Goal: Task Accomplishment & Management: Complete application form

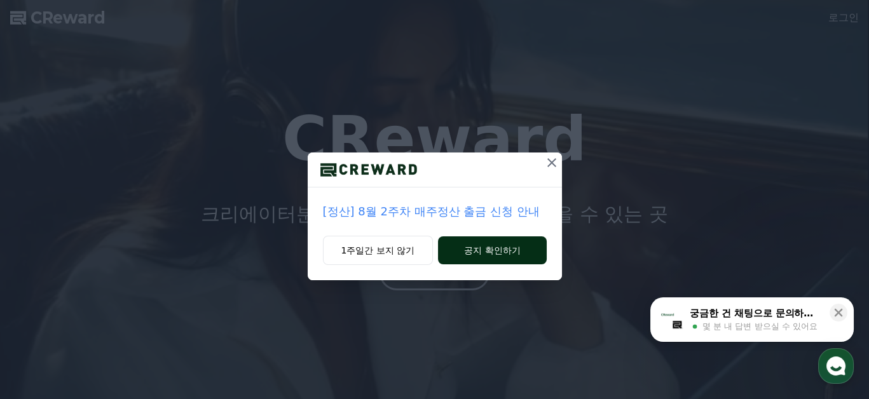
click at [505, 250] on button "공지 확인하기" at bounding box center [492, 250] width 108 height 28
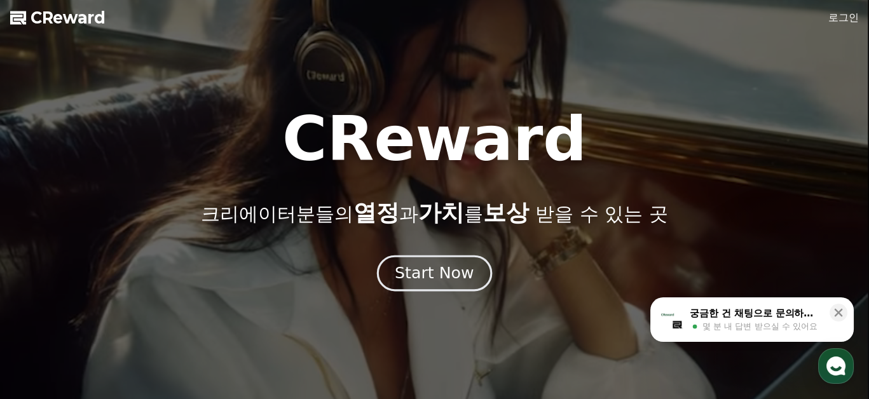
click at [448, 275] on div "Start Now" at bounding box center [434, 273] width 79 height 22
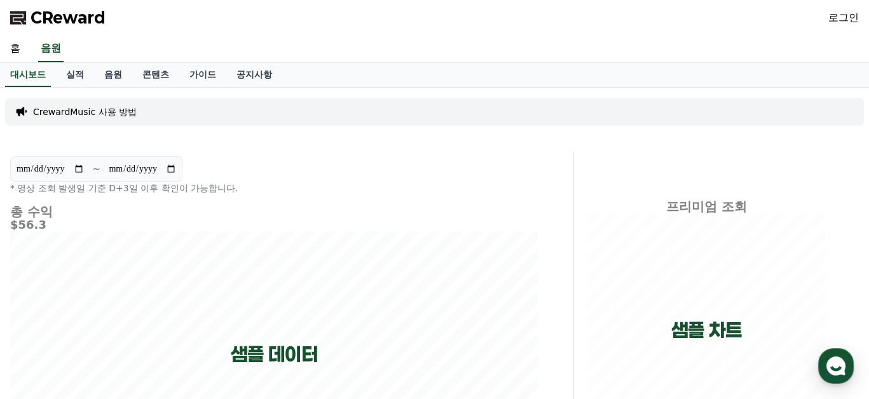
click at [844, 20] on link "로그인" at bounding box center [843, 17] width 31 height 15
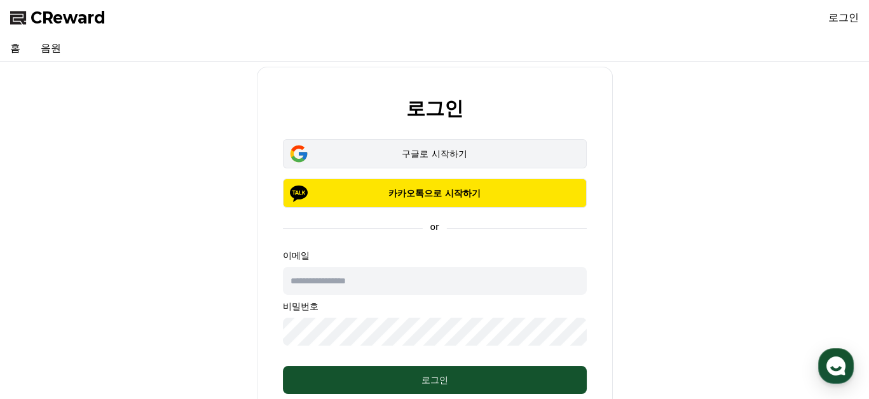
click at [437, 154] on div "구글로 시작하기" at bounding box center [434, 153] width 267 height 13
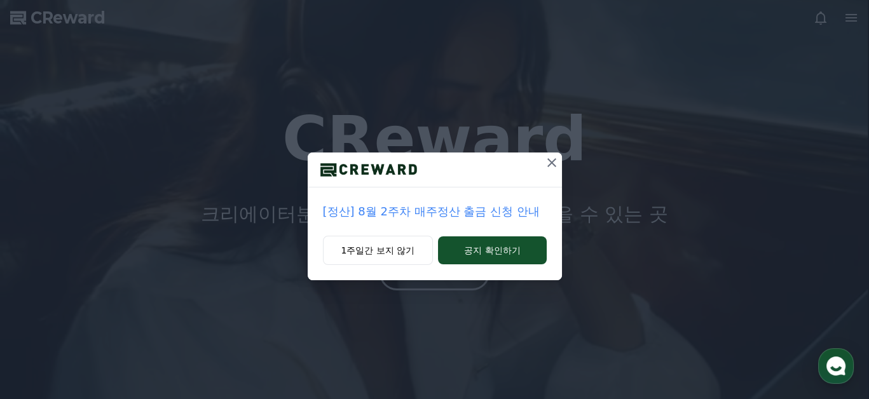
click at [552, 165] on icon at bounding box center [551, 162] width 15 height 15
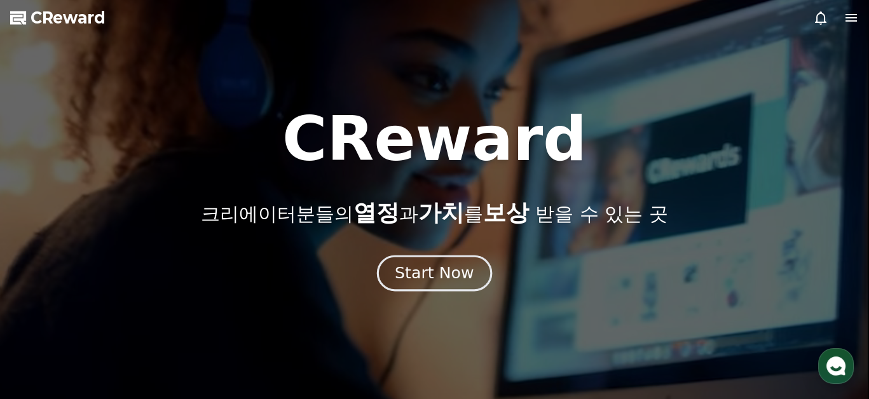
click at [440, 275] on div "Start Now" at bounding box center [434, 273] width 79 height 22
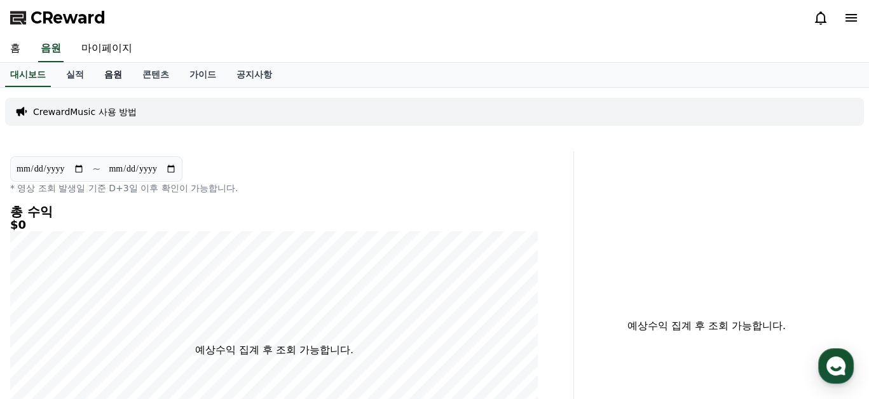
click at [116, 73] on link "음원" at bounding box center [113, 75] width 38 height 24
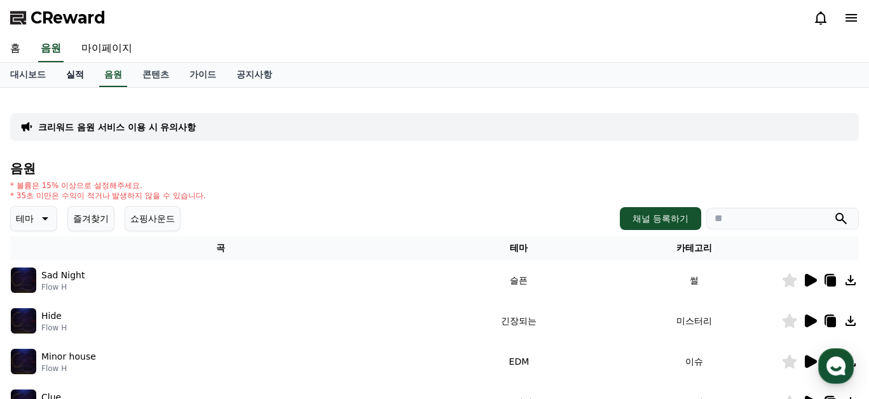
click at [69, 74] on link "실적" at bounding box center [75, 75] width 38 height 24
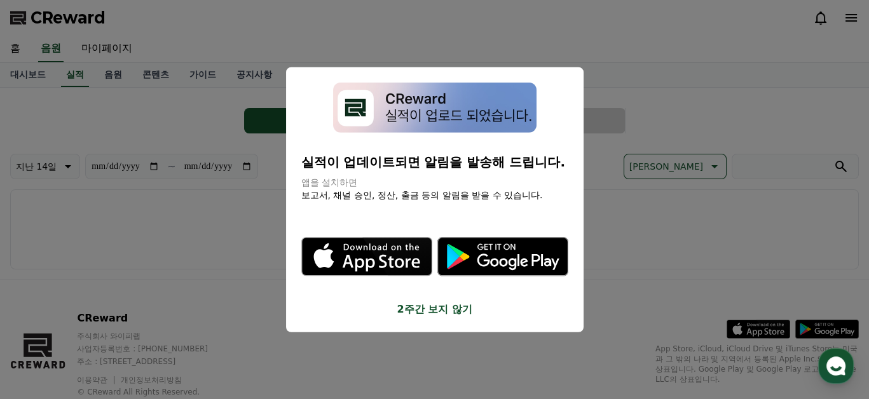
click at [17, 71] on button "close modal" at bounding box center [434, 199] width 869 height 399
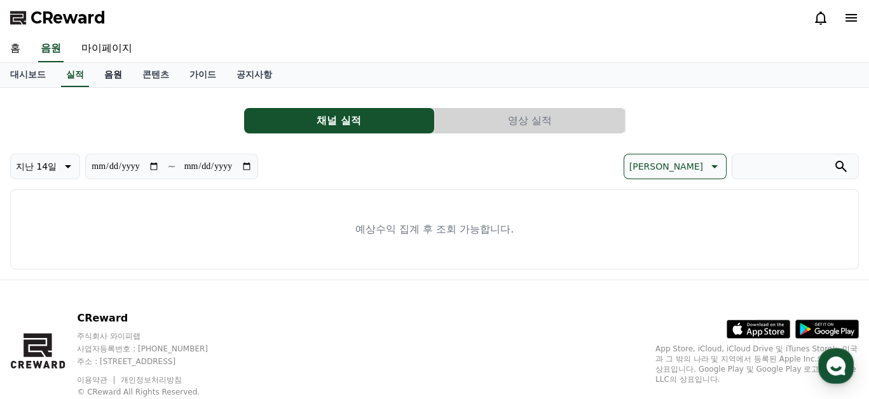
click at [122, 75] on link "음원" at bounding box center [113, 75] width 38 height 24
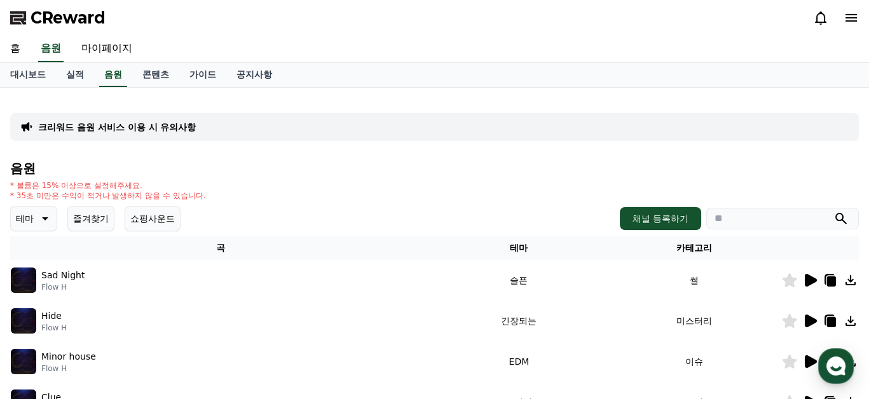
scroll to position [21, 0]
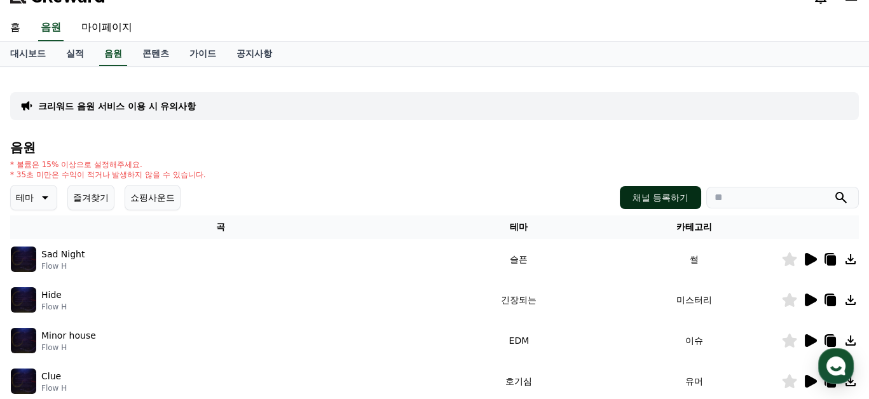
click at [653, 194] on button "채널 등록하기" at bounding box center [660, 197] width 81 height 23
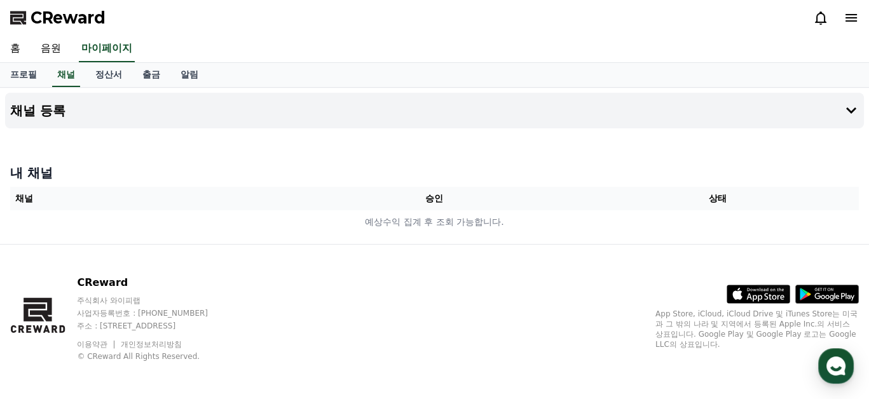
scroll to position [1, 0]
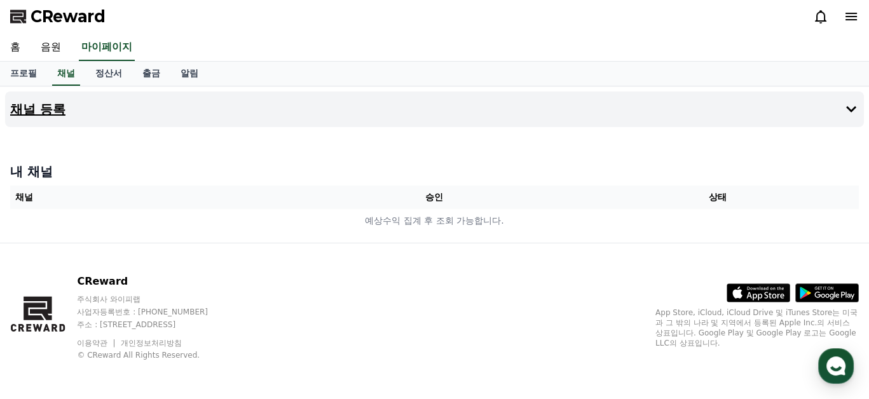
click at [842, 107] on button "채널 등록" at bounding box center [434, 110] width 859 height 36
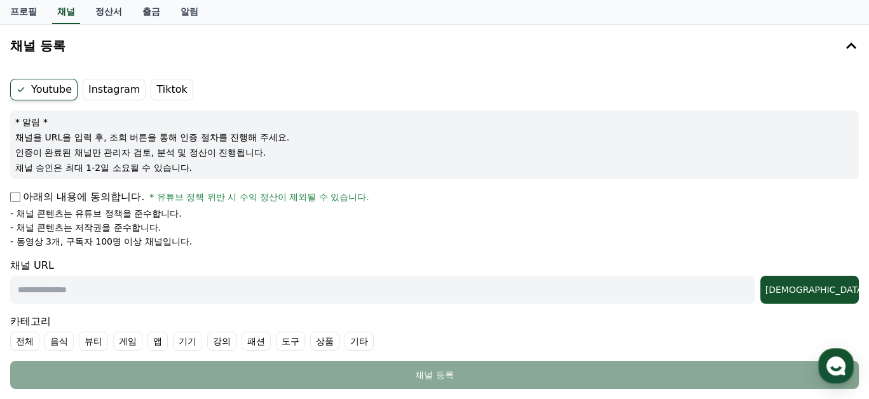
scroll to position [107, 0]
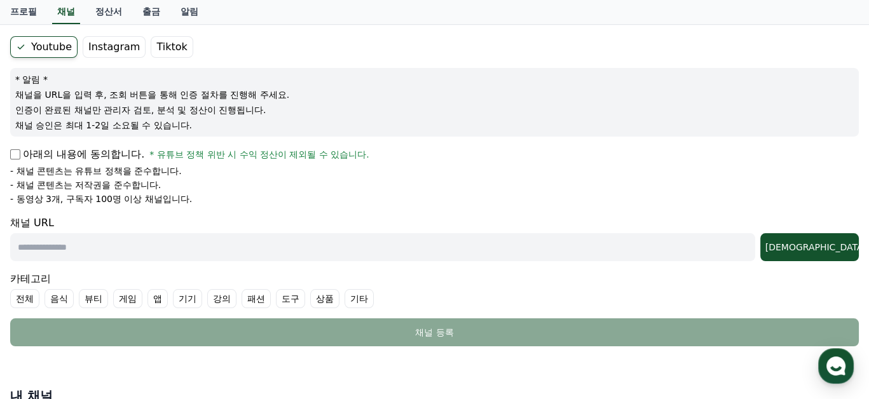
click at [65, 242] on input "text" at bounding box center [382, 247] width 745 height 28
paste input "**********"
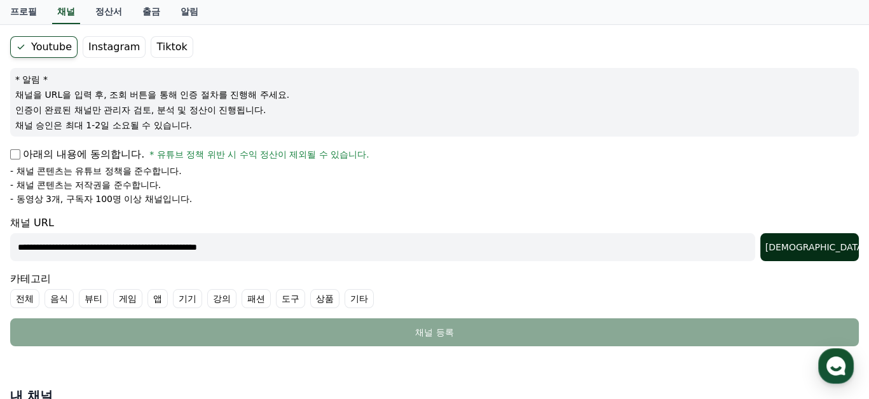
type input "**********"
click at [824, 243] on div "[DEMOGRAPHIC_DATA]" at bounding box center [809, 247] width 88 height 13
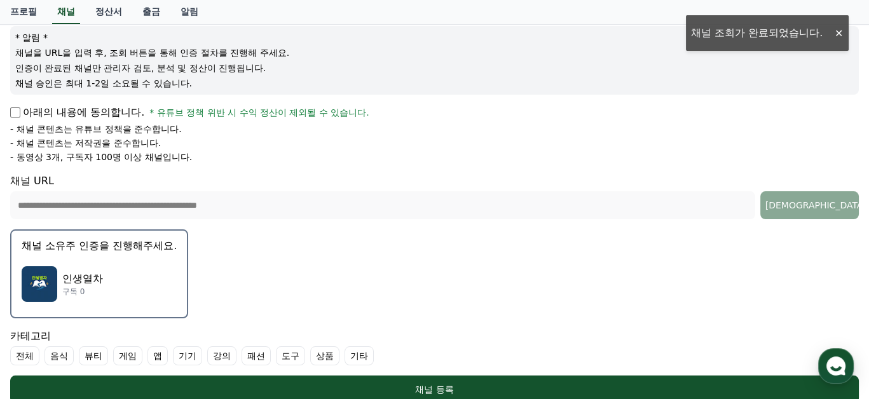
scroll to position [171, 0]
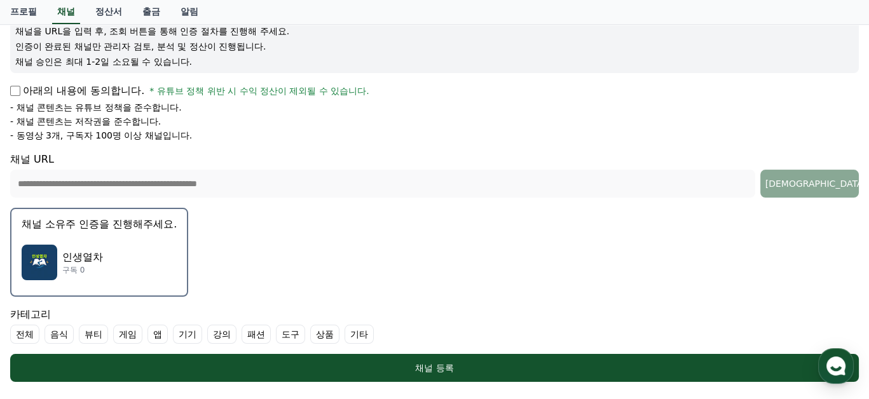
click at [110, 262] on div "인생열차 구독 0" at bounding box center [99, 262] width 155 height 51
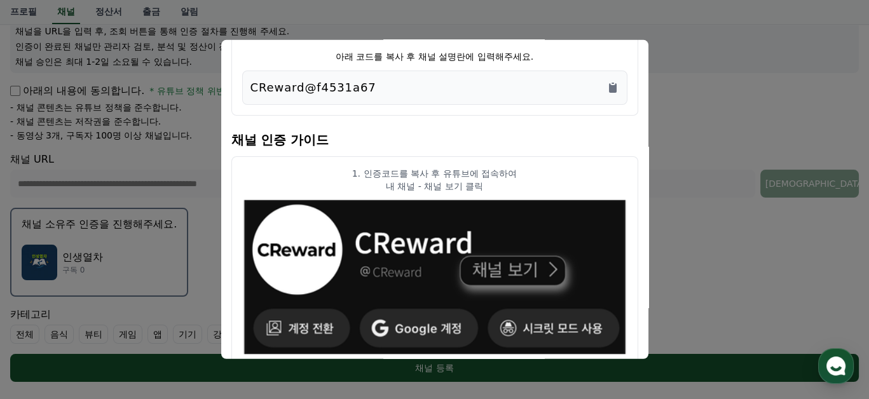
scroll to position [0, 0]
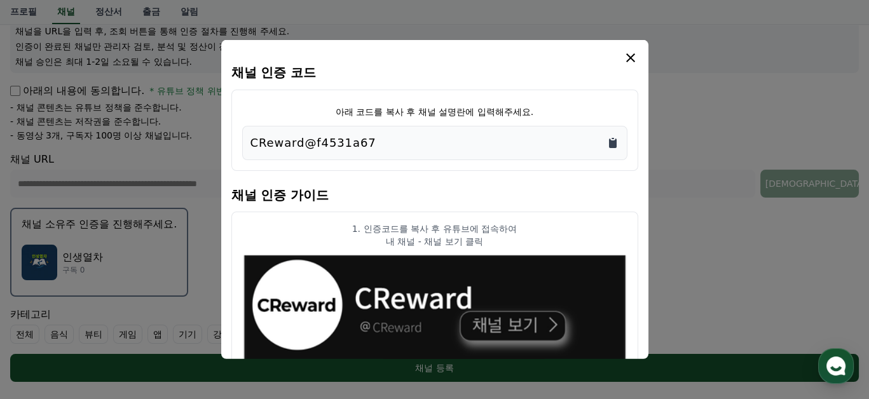
click at [611, 146] on icon "Copy to clipboard" at bounding box center [613, 144] width 8 height 10
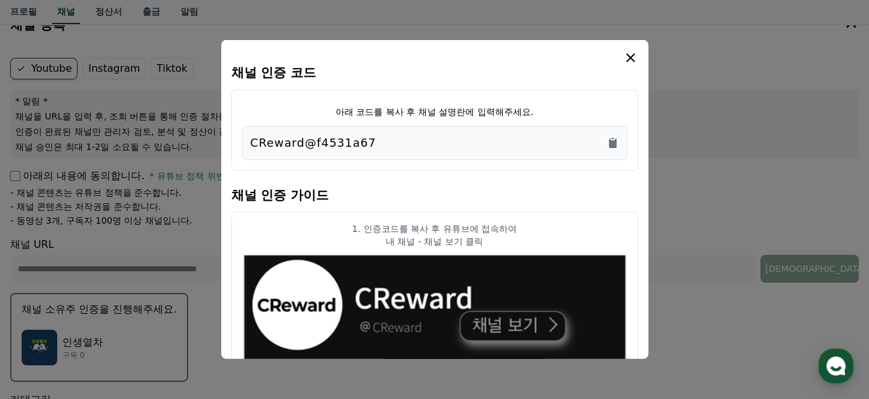
click at [630, 59] on icon "modal" at bounding box center [630, 57] width 15 height 15
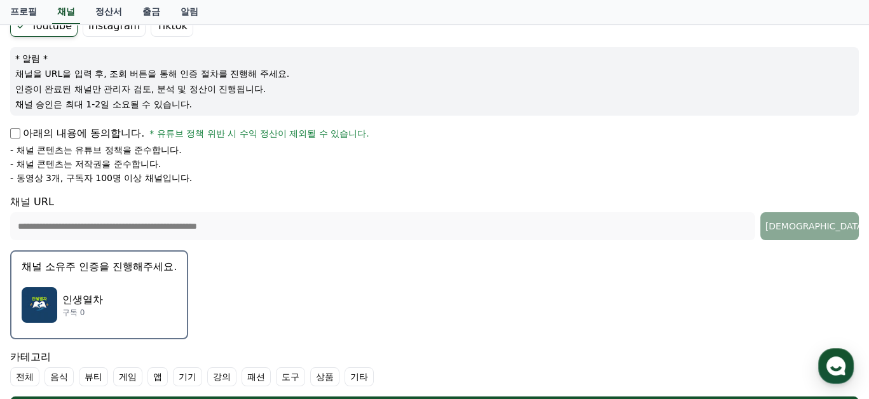
scroll to position [192, 0]
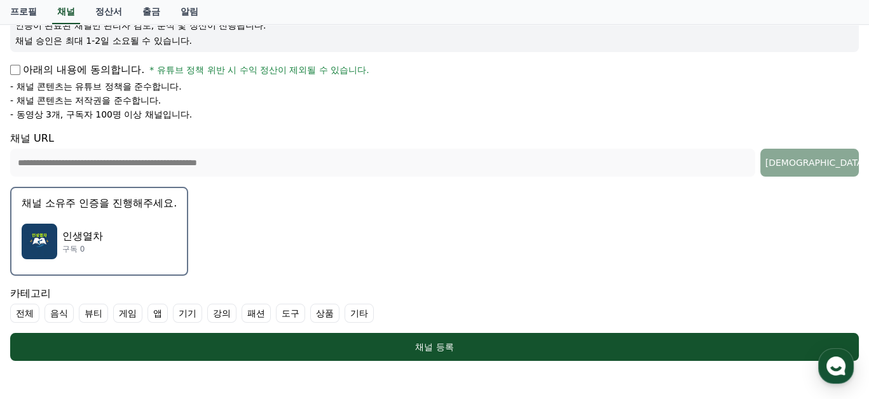
click at [126, 237] on div "인생열차 구독 0" at bounding box center [99, 241] width 155 height 51
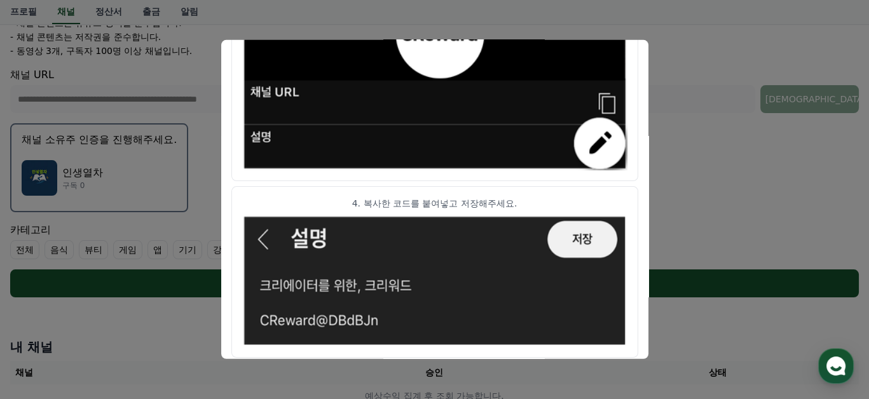
scroll to position [775, 0]
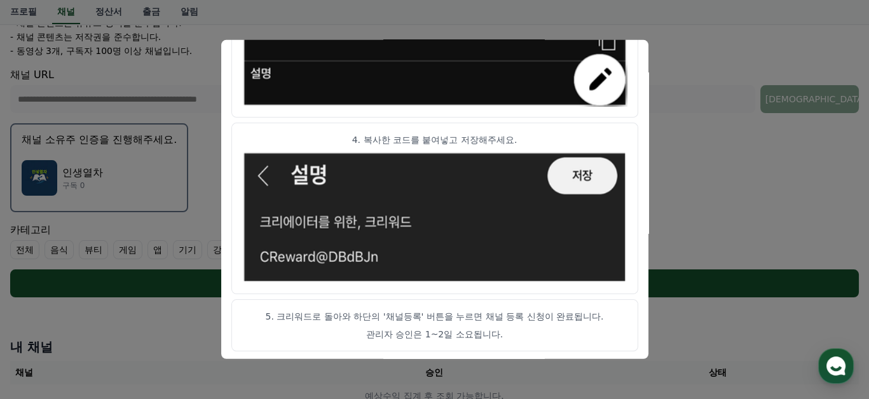
click at [747, 226] on button "close modal" at bounding box center [434, 199] width 869 height 399
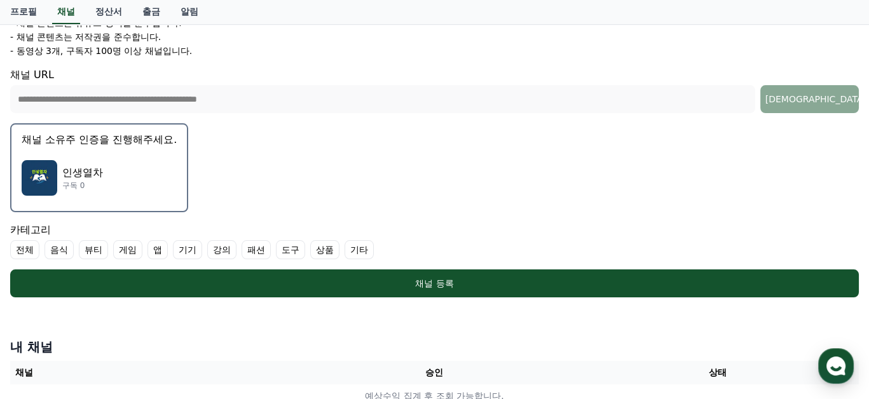
scroll to position [298, 0]
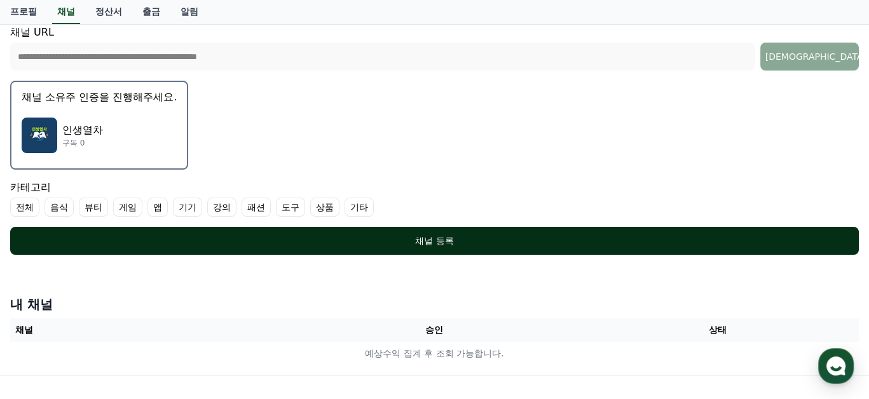
click at [433, 238] on div "채널 등록" at bounding box center [435, 241] width 798 height 13
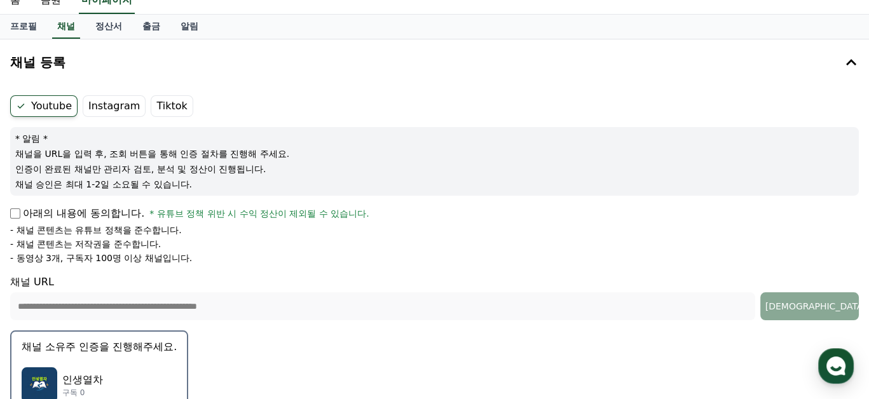
scroll to position [6, 0]
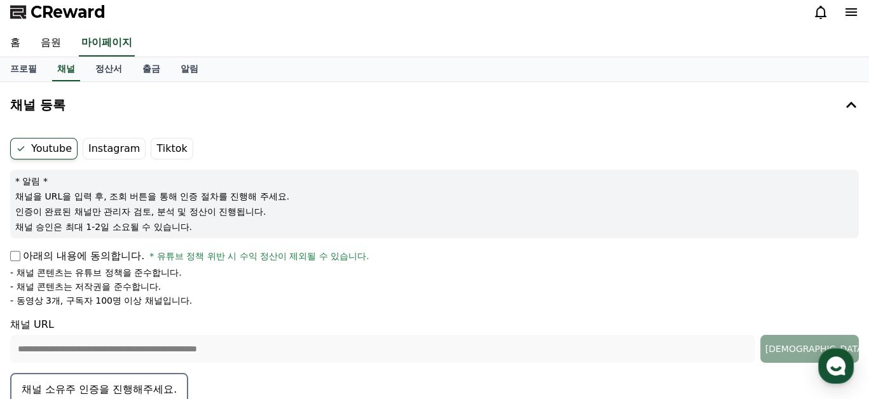
click at [109, 146] on label "Instagram" at bounding box center [114, 149] width 63 height 22
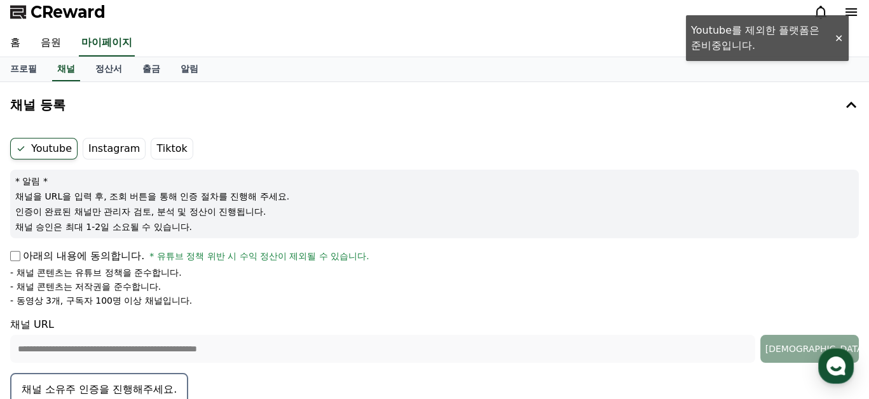
click at [52, 147] on label "Youtube" at bounding box center [43, 149] width 67 height 22
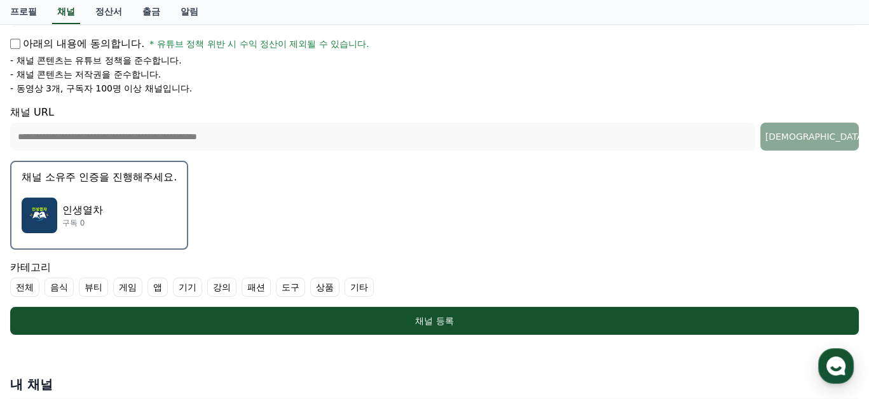
scroll to position [282, 0]
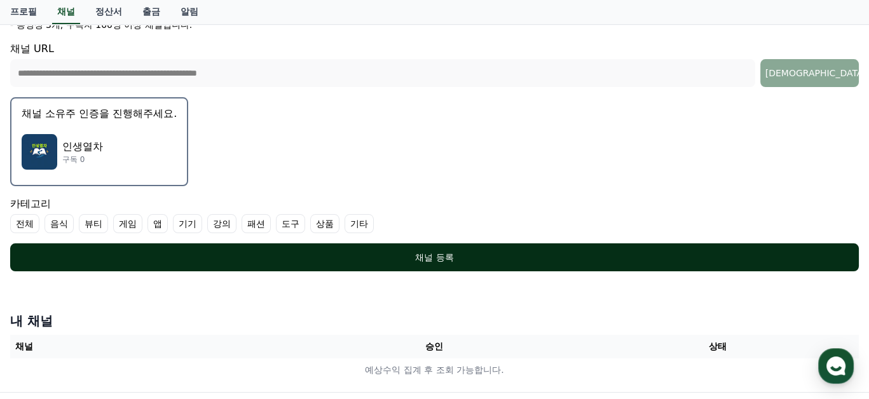
click at [453, 254] on div "채널 등록" at bounding box center [435, 257] width 798 height 13
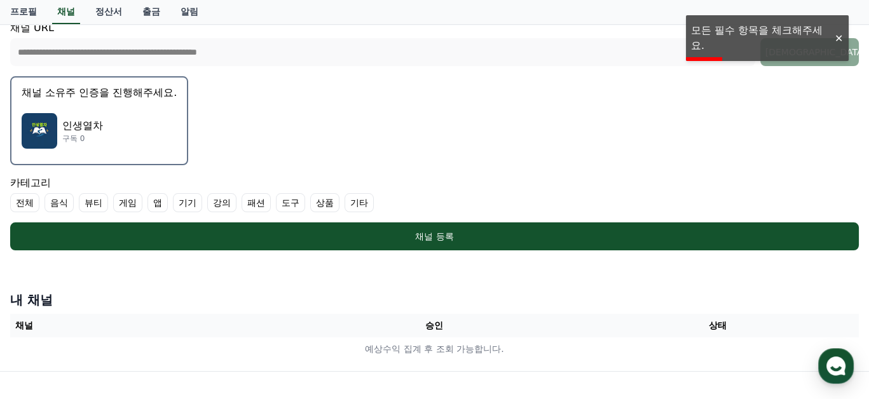
scroll to position [260, 0]
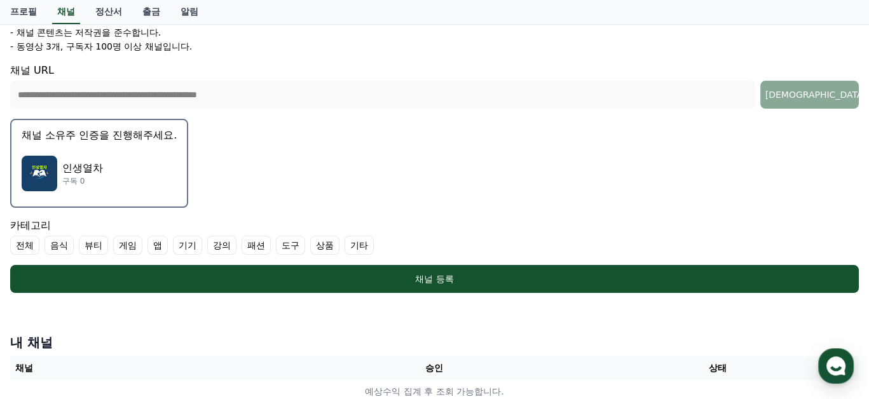
click at [357, 244] on label "기타" at bounding box center [358, 245] width 29 height 19
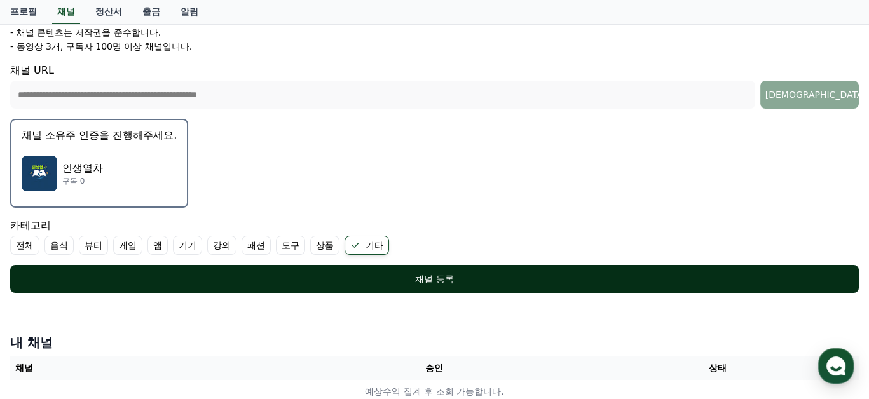
click at [458, 275] on div "채널 등록" at bounding box center [435, 279] width 798 height 13
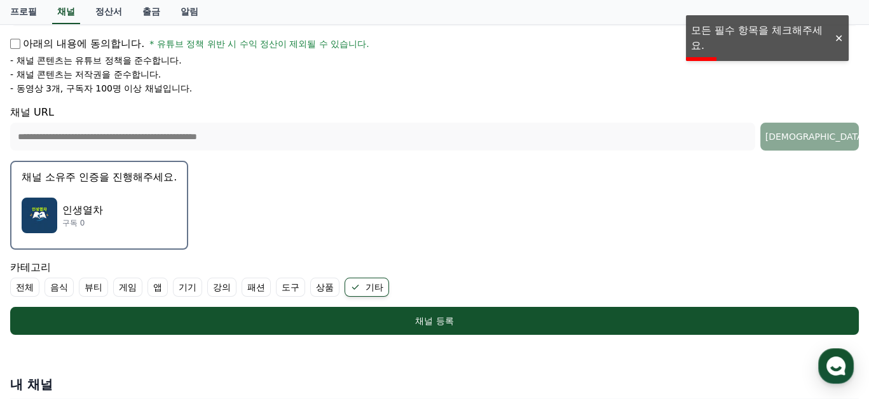
scroll to position [154, 0]
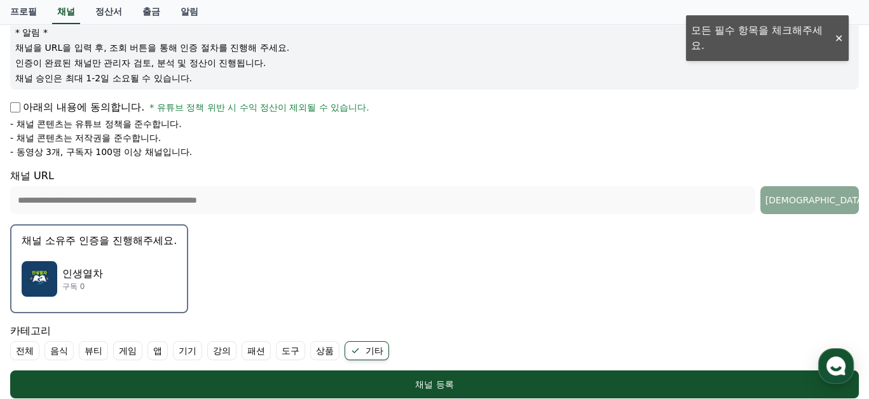
click at [777, 41] on p "채널을 URL을 입력 후, 조회 버튼을 통해 인증 절차를 진행해 주세요." at bounding box center [434, 47] width 838 height 13
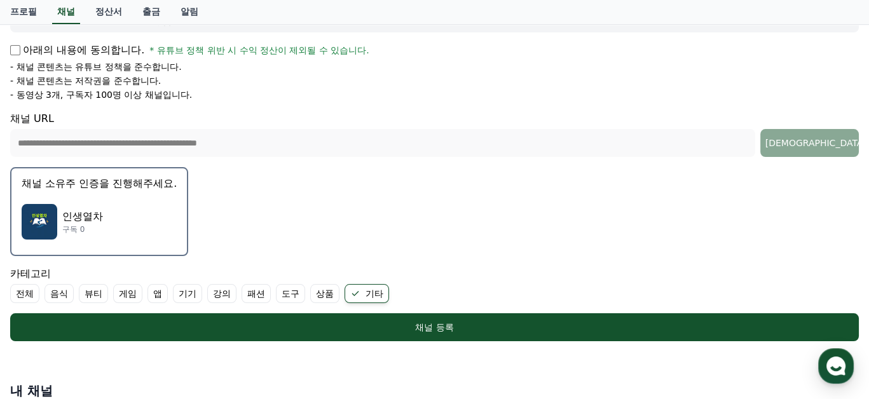
scroll to position [233, 0]
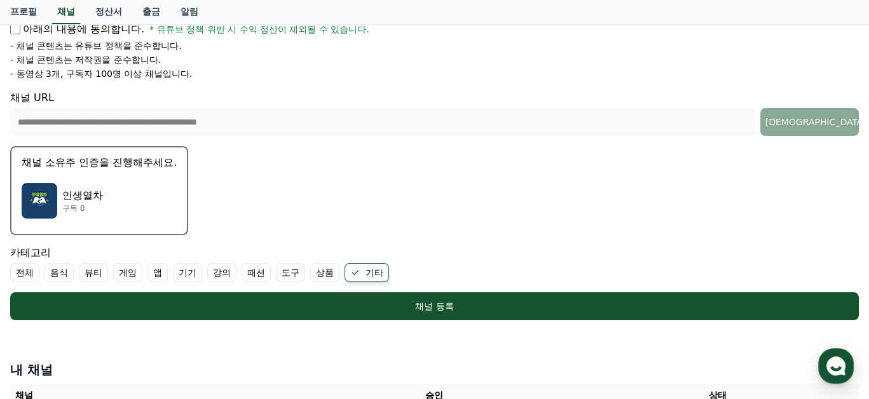
click at [29, 272] on label "전체" at bounding box center [24, 272] width 29 height 19
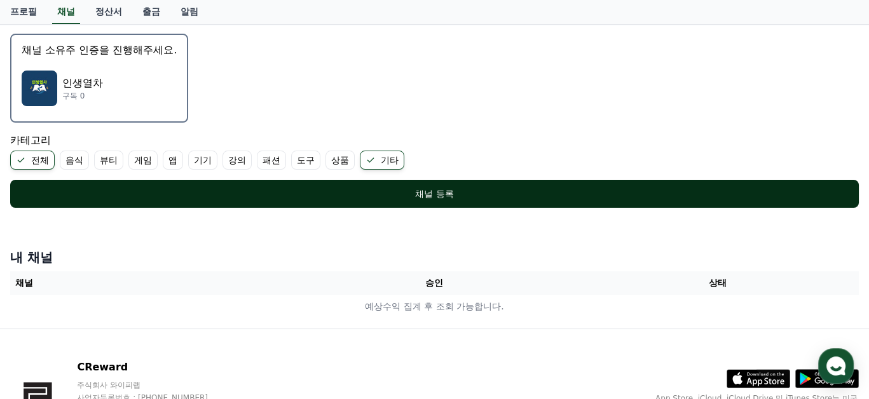
scroll to position [282, 0]
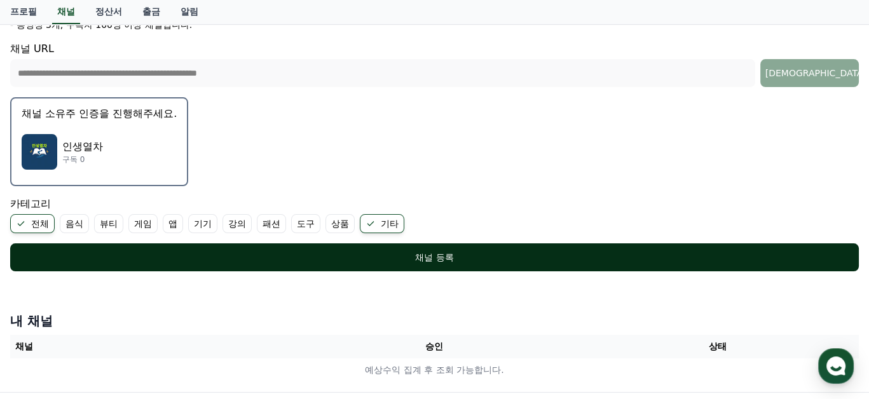
click at [428, 265] on button "채널 등록" at bounding box center [434, 257] width 848 height 28
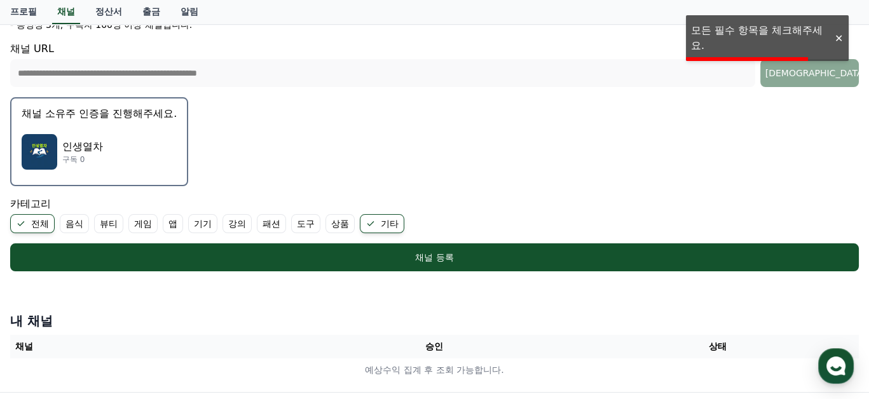
click at [803, 37] on form "**********" at bounding box center [434, 66] width 848 height 409
click at [836, 37] on div at bounding box center [838, 38] width 20 height 12
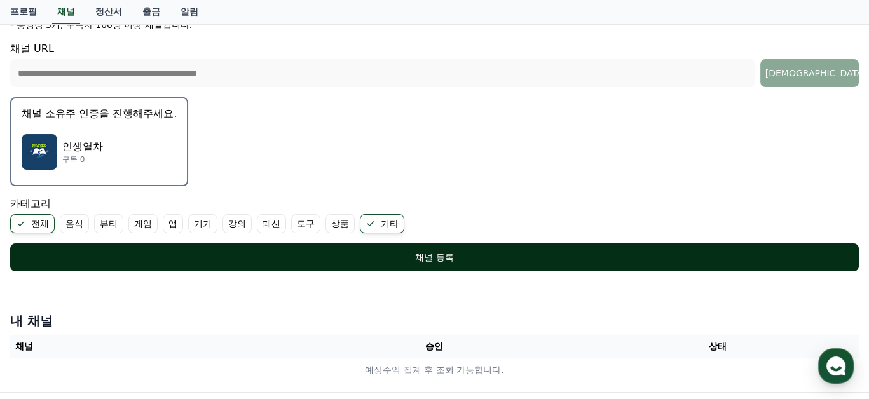
click at [423, 251] on div "채널 등록" at bounding box center [435, 257] width 798 height 13
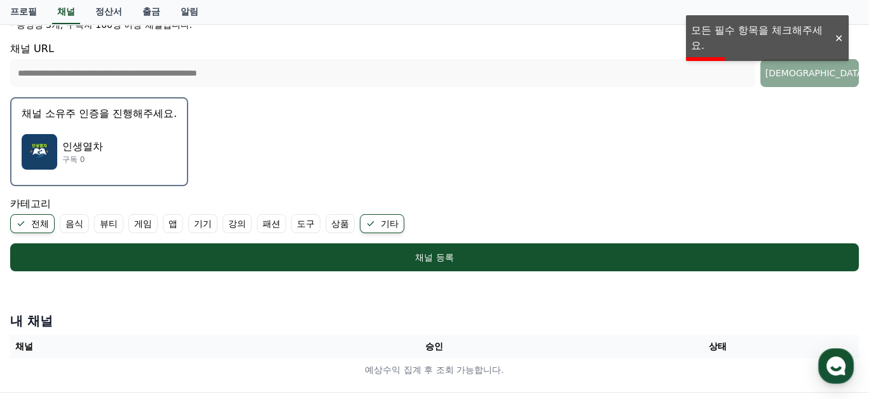
click at [48, 225] on label "전체" at bounding box center [32, 223] width 44 height 19
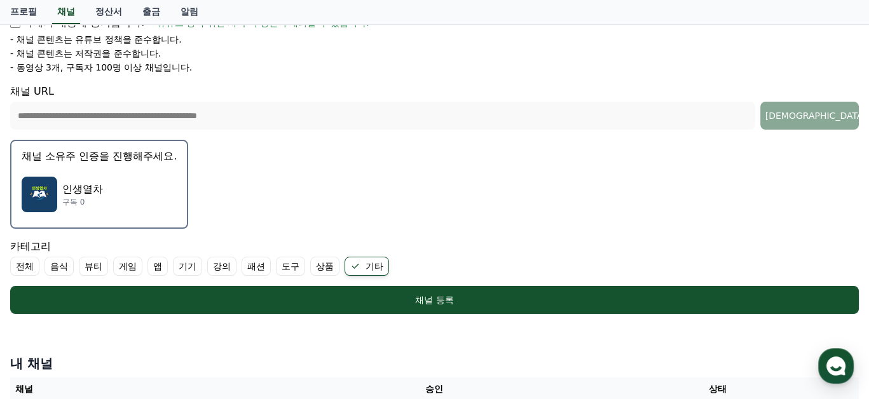
scroll to position [154, 0]
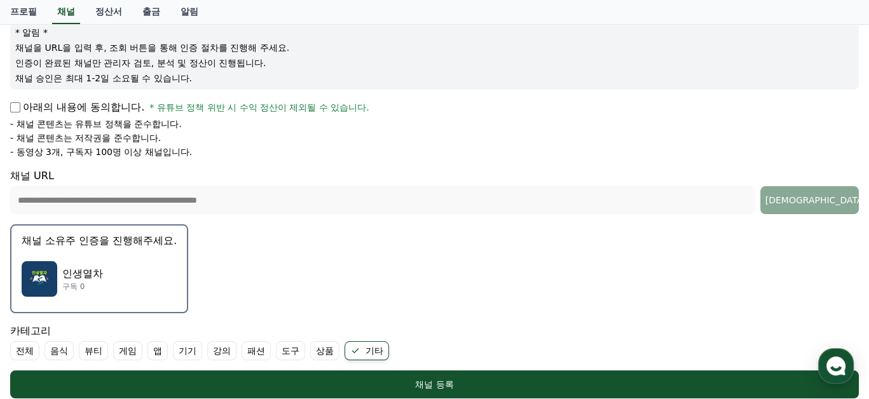
click at [104, 257] on div "인생열차 구독 0" at bounding box center [99, 279] width 155 height 51
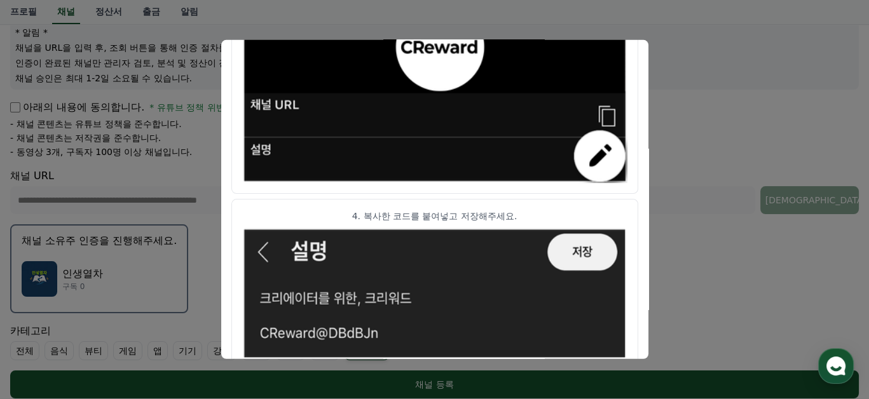
scroll to position [775, 0]
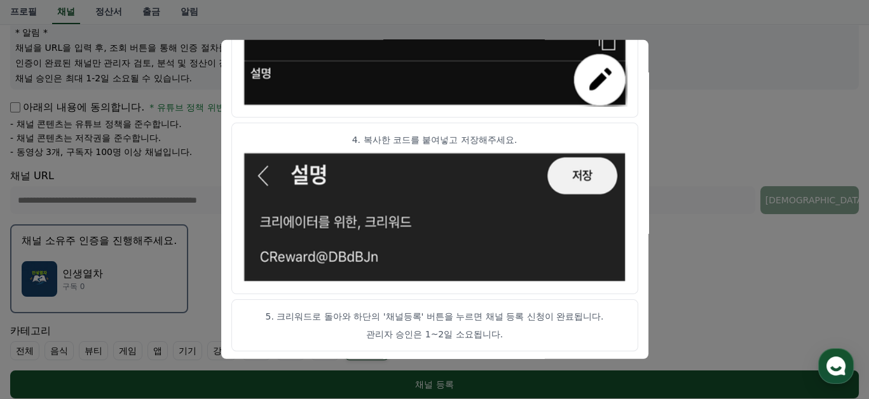
click at [730, 271] on button "close modal" at bounding box center [434, 199] width 869 height 399
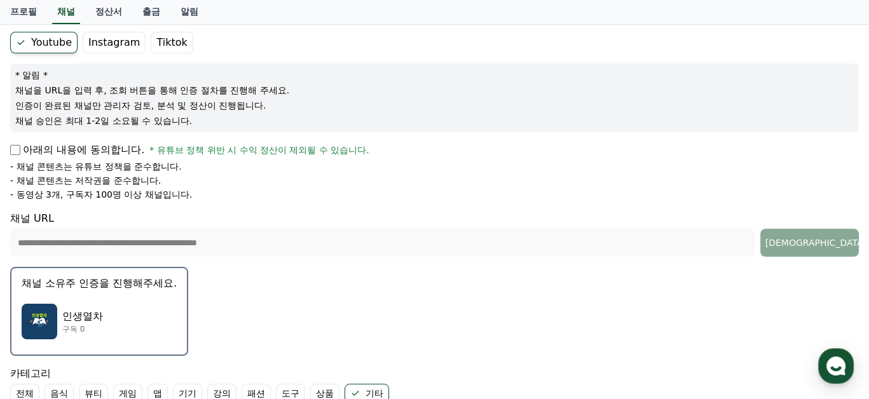
scroll to position [154, 0]
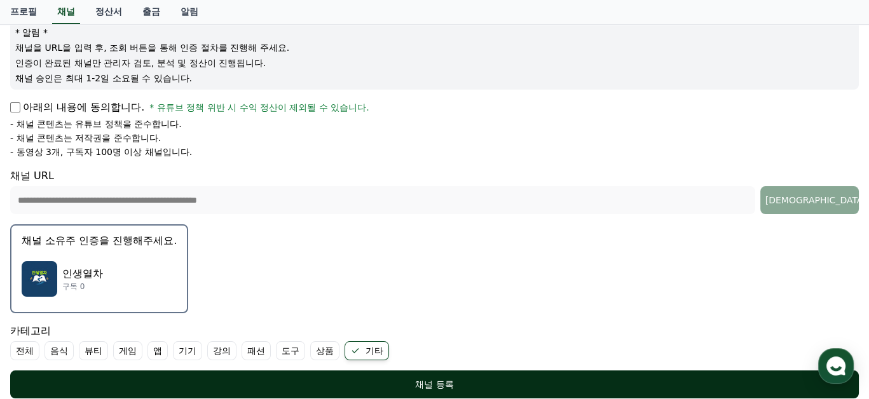
click at [442, 372] on button "채널 등록" at bounding box center [434, 385] width 848 height 28
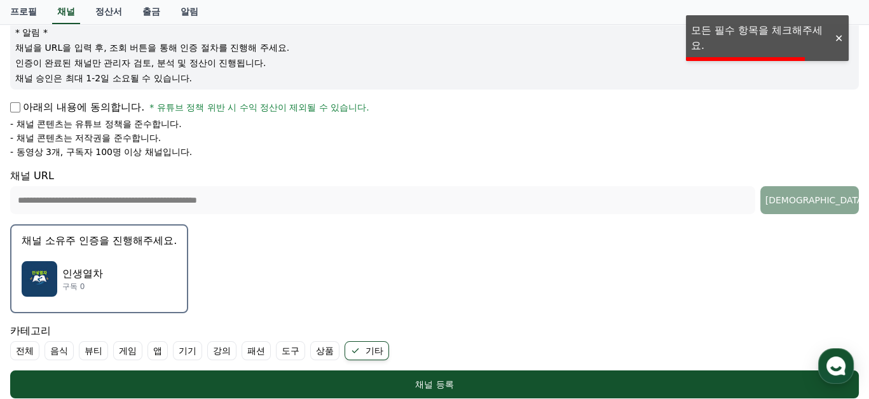
click at [841, 40] on div at bounding box center [838, 38] width 20 height 12
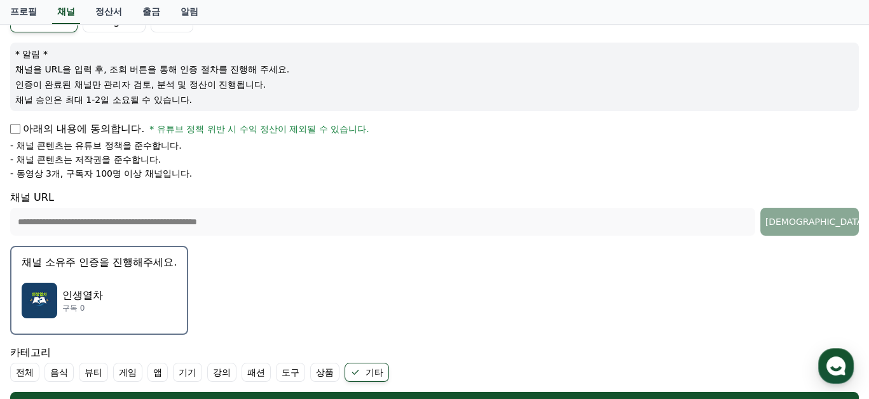
scroll to position [175, 0]
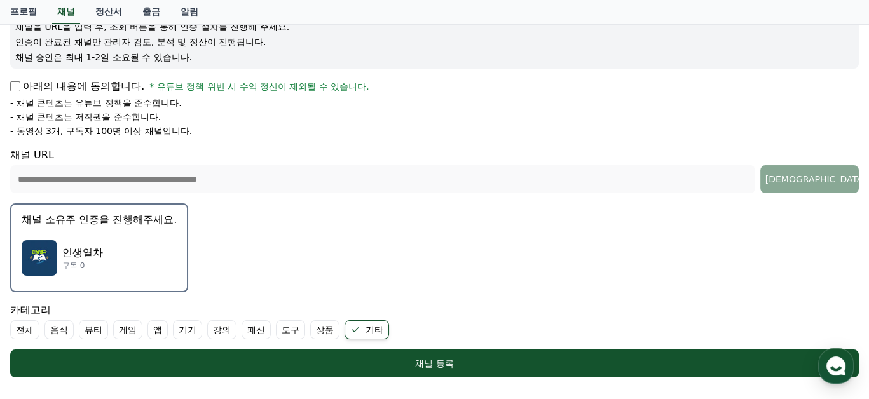
click at [163, 246] on div "인생열차 구독 0" at bounding box center [99, 258] width 155 height 51
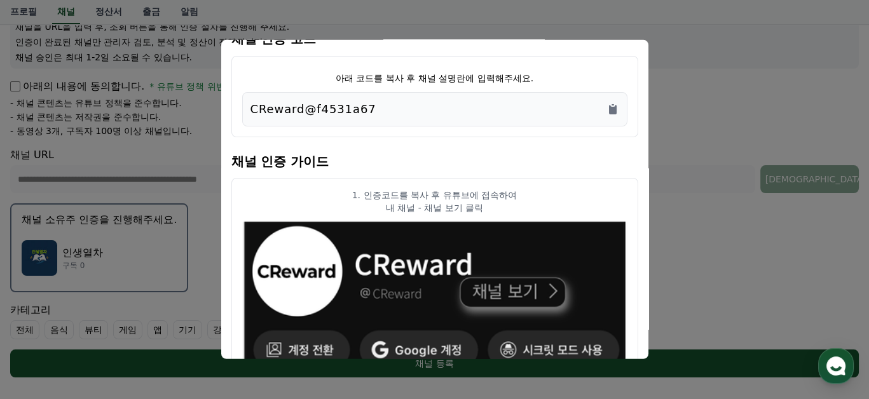
scroll to position [0, 0]
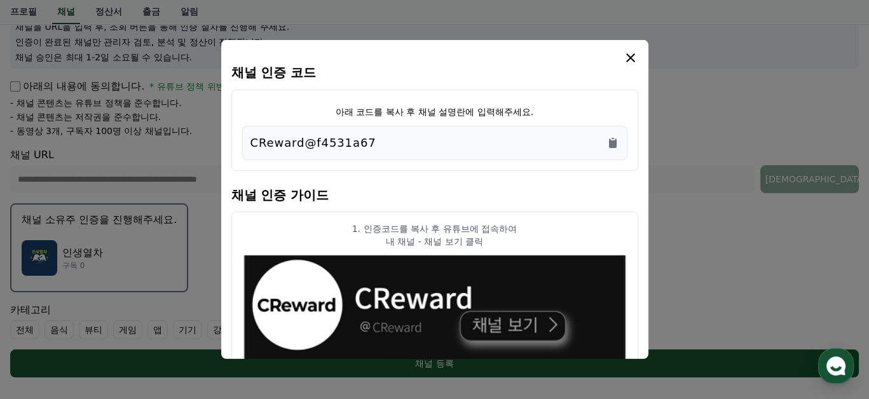
click at [630, 57] on icon "modal" at bounding box center [630, 57] width 9 height 9
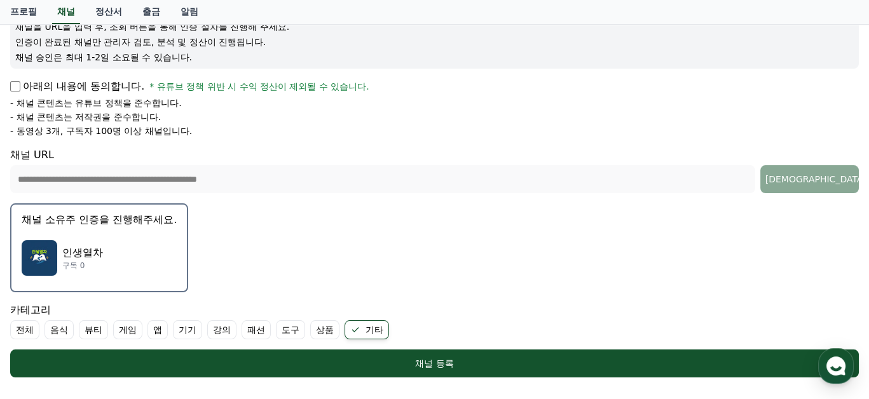
scroll to position [218, 0]
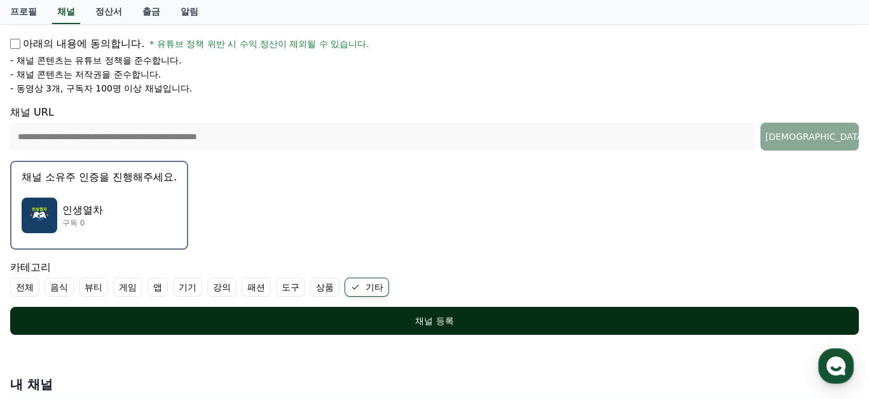
click at [461, 323] on div "채널 등록" at bounding box center [435, 321] width 798 height 13
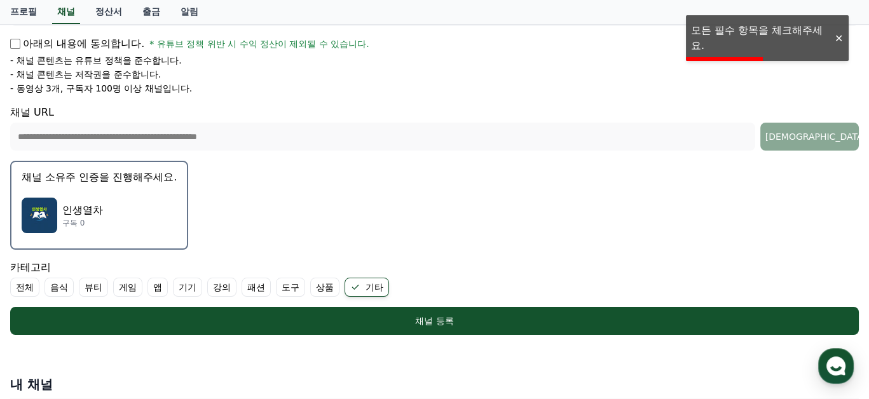
click at [542, 233] on form "**********" at bounding box center [434, 130] width 848 height 409
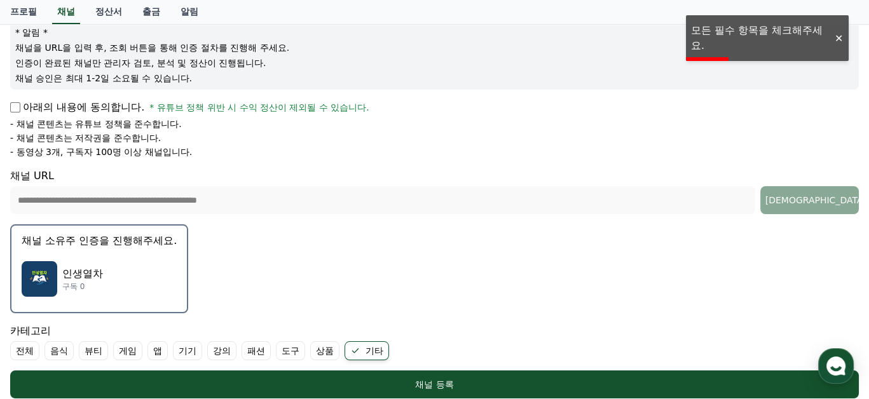
scroll to position [69, 0]
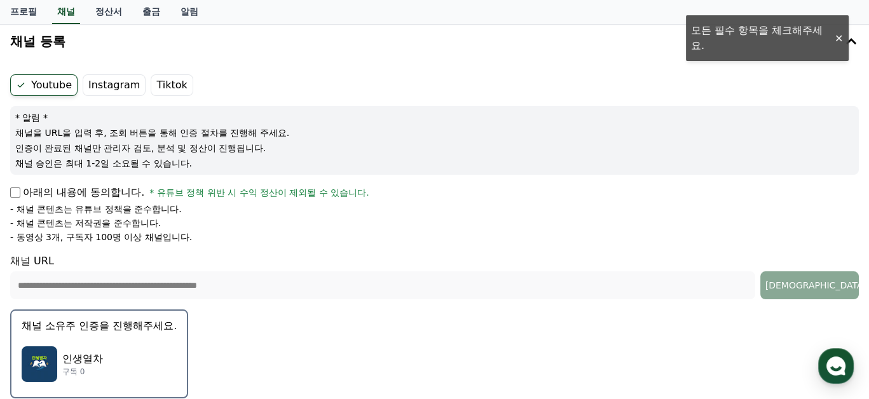
click at [169, 83] on label "Tiktok" at bounding box center [172, 85] width 42 height 22
click at [34, 84] on label "Youtube" at bounding box center [43, 85] width 67 height 22
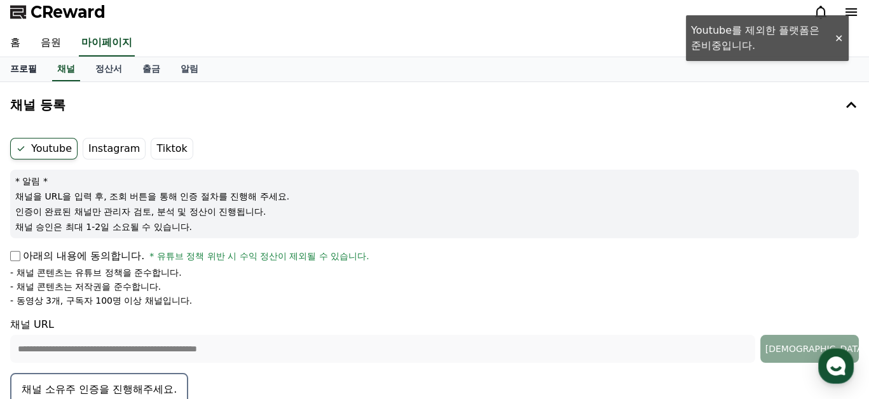
click at [26, 70] on link "프로필" at bounding box center [23, 69] width 47 height 24
select select "**********"
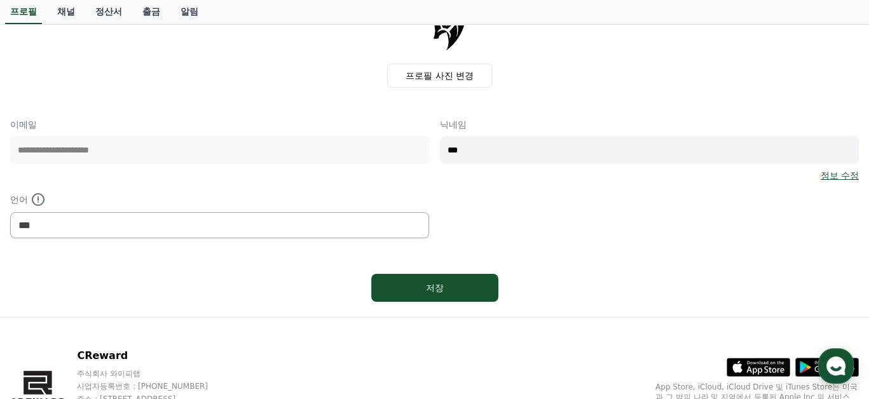
scroll to position [180, 0]
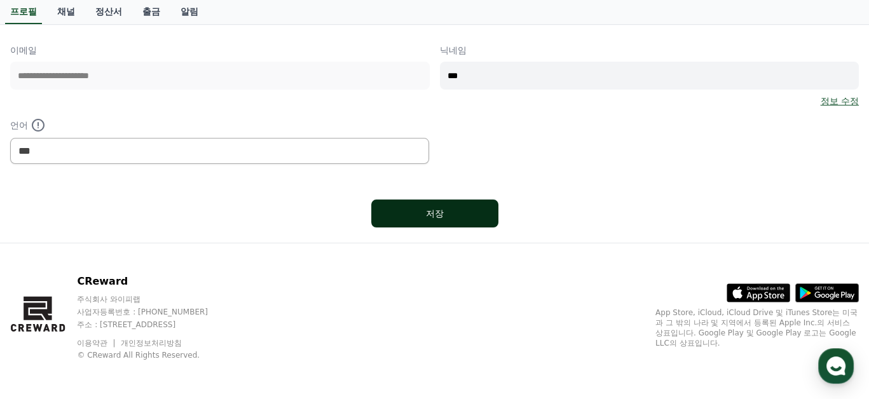
click at [422, 208] on div "저장" at bounding box center [435, 213] width 76 height 13
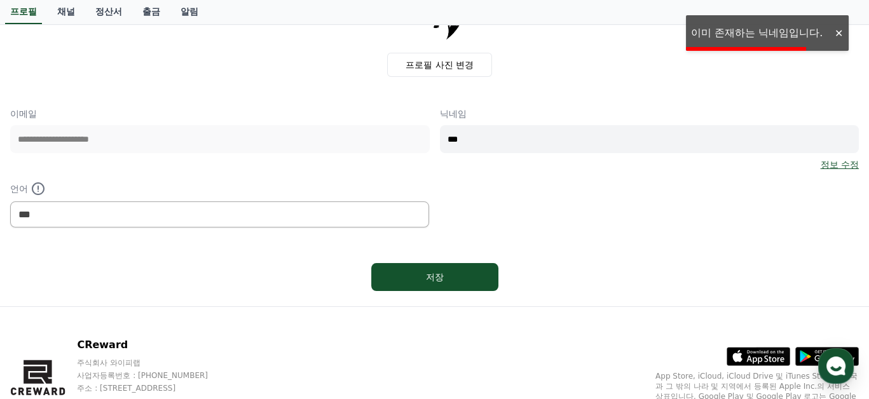
scroll to position [53, 0]
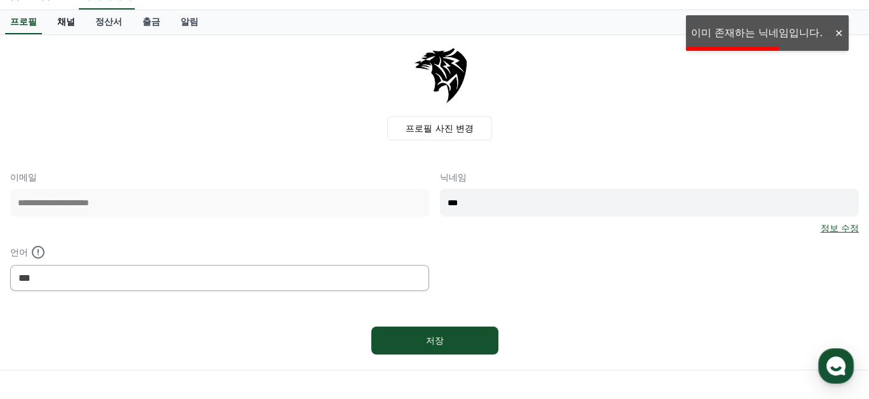
click at [74, 22] on link "채널" at bounding box center [66, 22] width 38 height 24
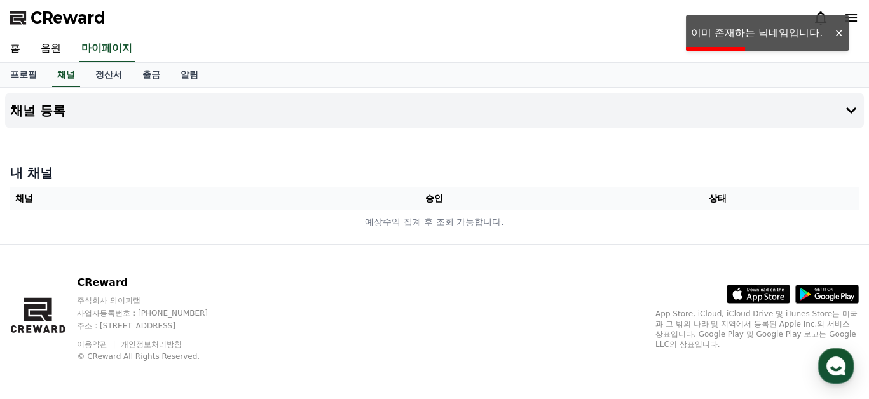
scroll to position [1, 0]
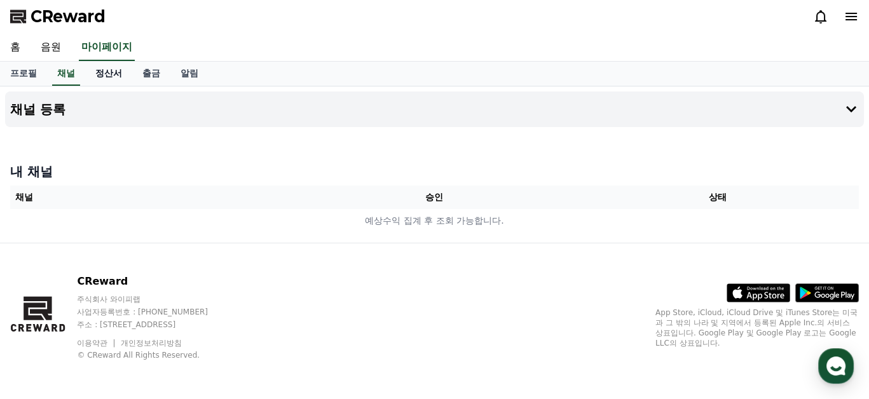
click at [114, 69] on link "정산서" at bounding box center [108, 74] width 47 height 24
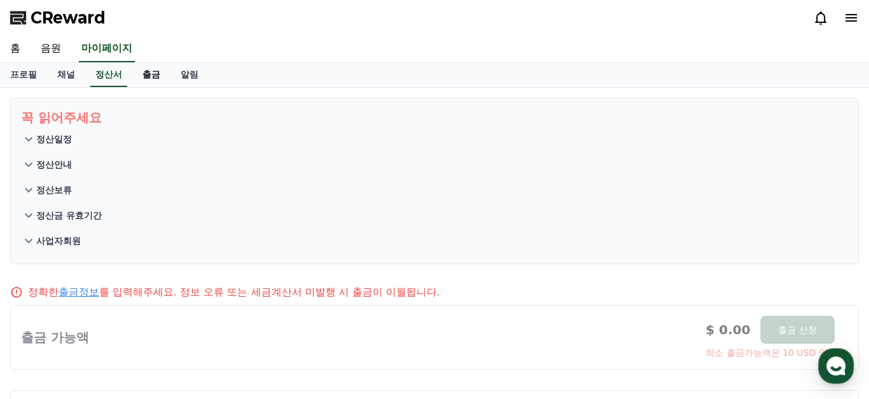
click at [148, 75] on link "출금" at bounding box center [151, 75] width 38 height 24
click at [193, 66] on link "알림" at bounding box center [189, 75] width 38 height 24
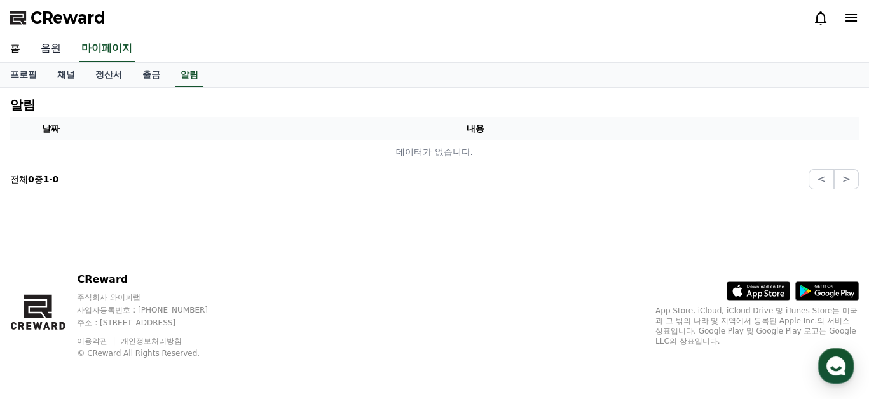
click at [56, 51] on link "음원" at bounding box center [51, 49] width 41 height 27
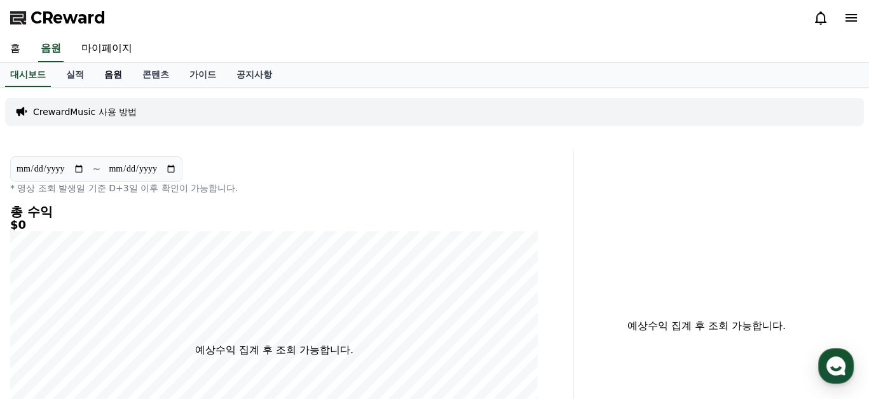
click at [122, 78] on link "음원" at bounding box center [113, 75] width 38 height 24
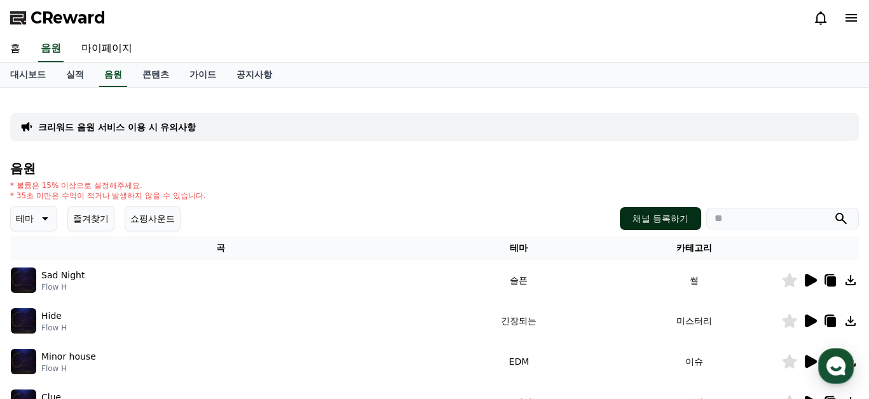
click at [656, 217] on button "채널 등록하기" at bounding box center [660, 218] width 81 height 23
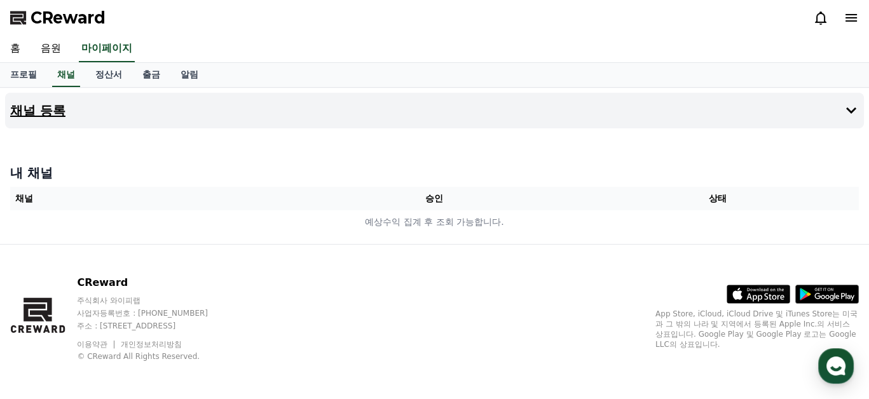
click at [840, 109] on button "채널 등록" at bounding box center [434, 111] width 859 height 36
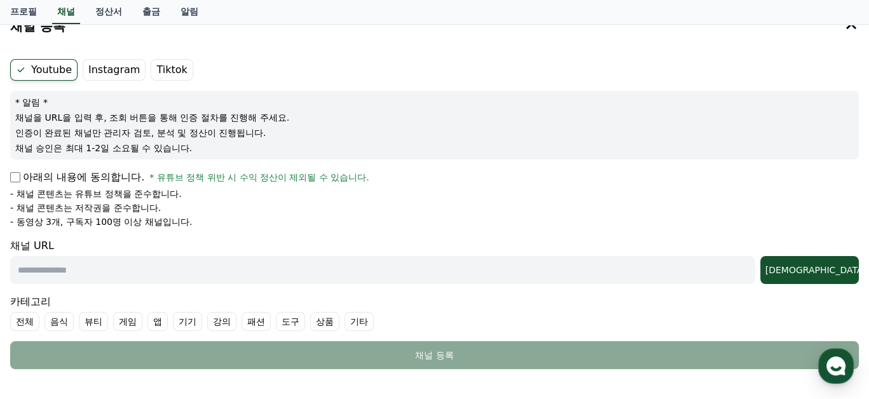
scroll to position [64, 0]
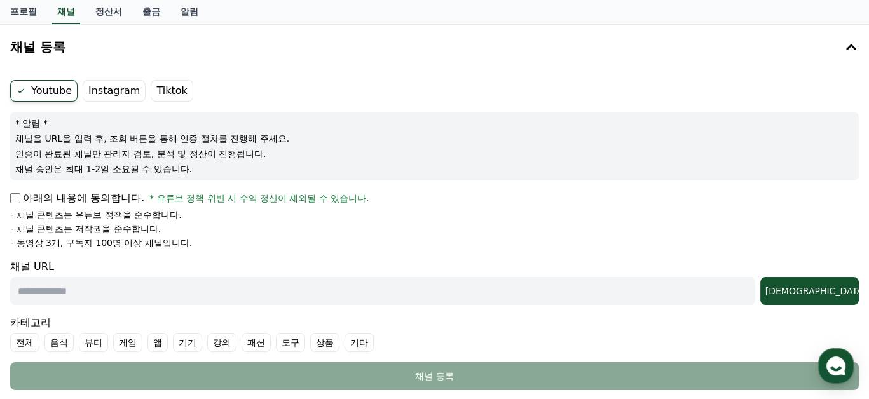
click at [45, 296] on input "text" at bounding box center [382, 291] width 745 height 28
paste input "**********"
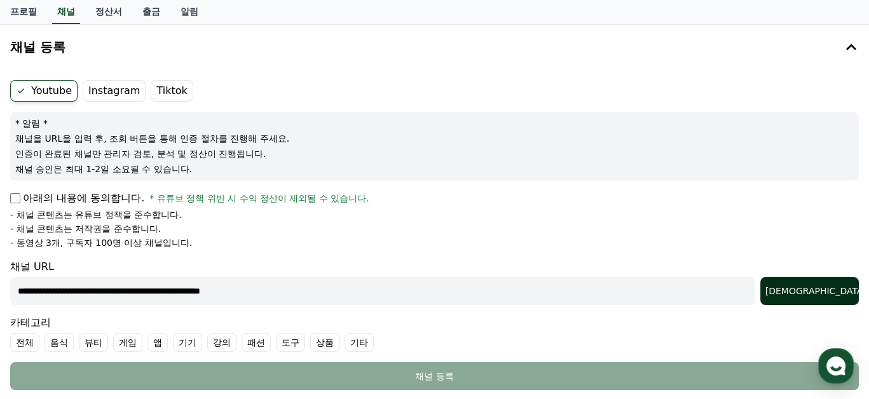
type input "**********"
click at [819, 292] on div "[DEMOGRAPHIC_DATA]" at bounding box center [809, 291] width 88 height 13
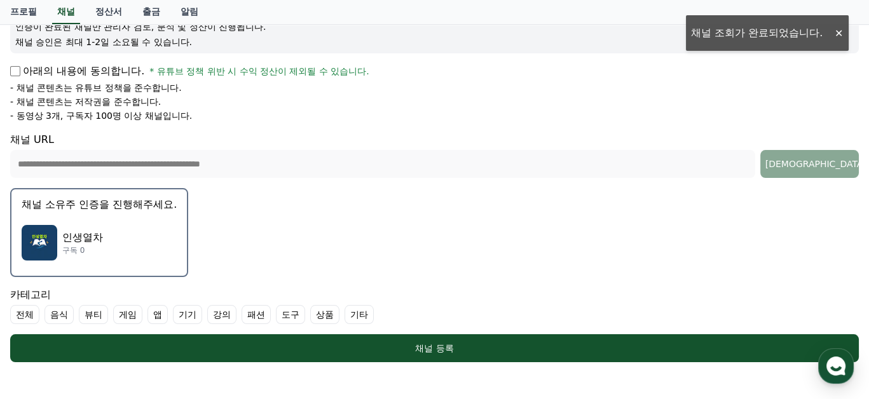
scroll to position [233, 0]
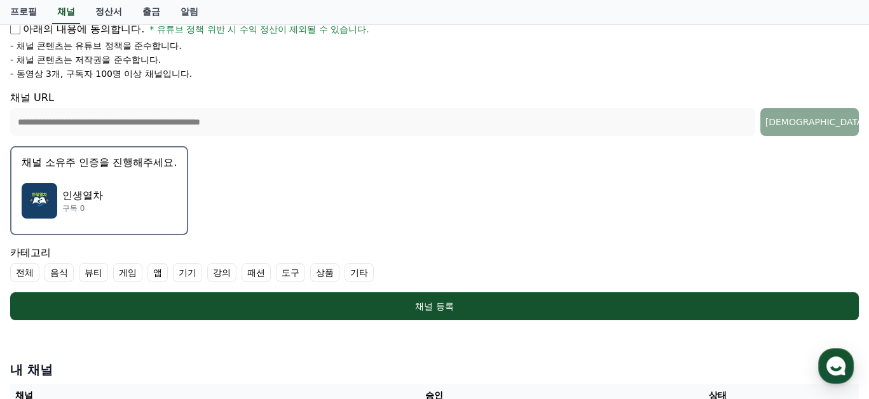
click at [350, 272] on label "기타" at bounding box center [358, 272] width 29 height 19
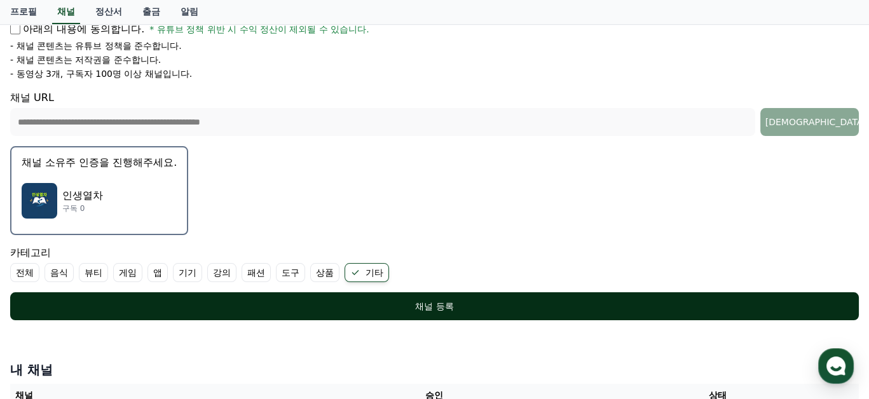
click at [451, 303] on div "채널 등록" at bounding box center [435, 306] width 798 height 13
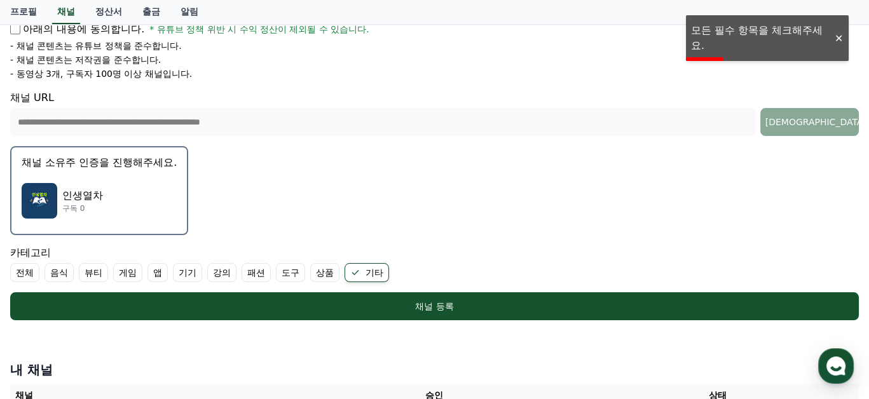
click at [542, 192] on form "**********" at bounding box center [434, 115] width 848 height 409
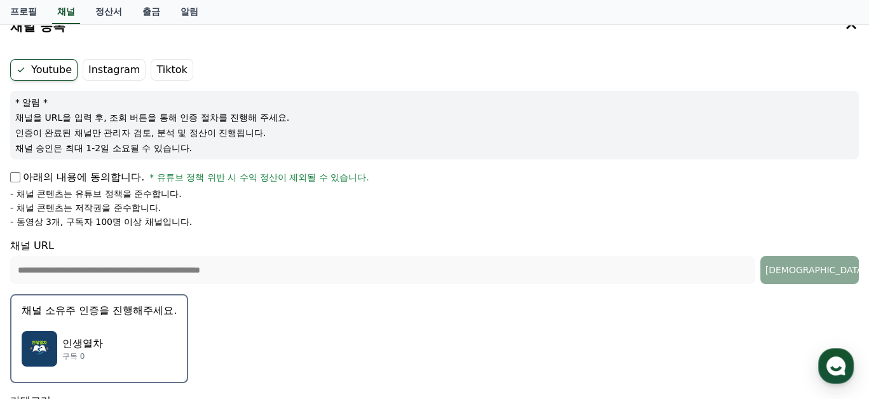
scroll to position [127, 0]
